Goal: Check status: Check status

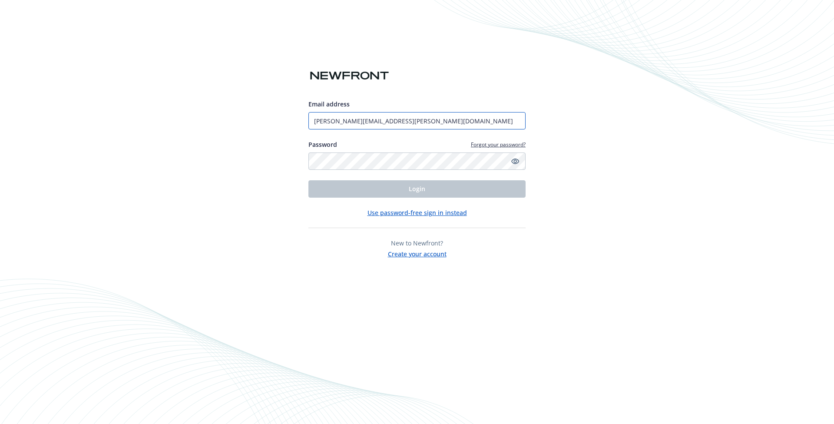
type input "[PERSON_NAME][EMAIL_ADDRESS][PERSON_NAME][DOMAIN_NAME]"
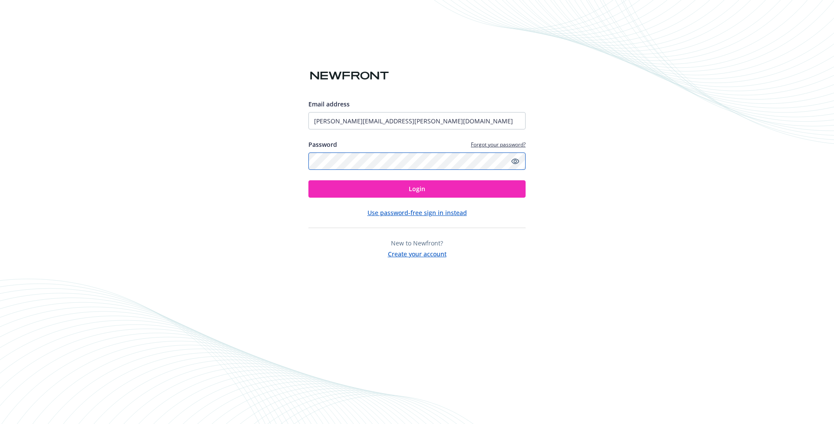
click at [417, 189] on button "Login" at bounding box center [416, 188] width 217 height 17
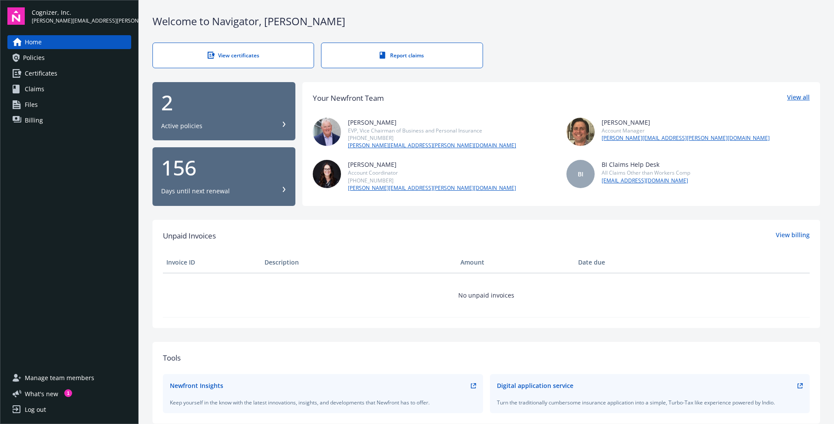
click at [789, 96] on link "View all" at bounding box center [798, 98] width 23 height 11
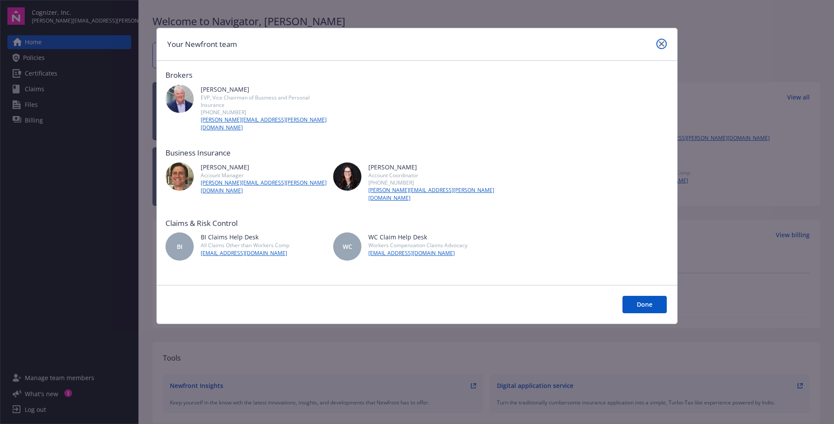
click at [662, 42] on icon "close" at bounding box center [661, 43] width 5 height 5
